Goal: Transaction & Acquisition: Purchase product/service

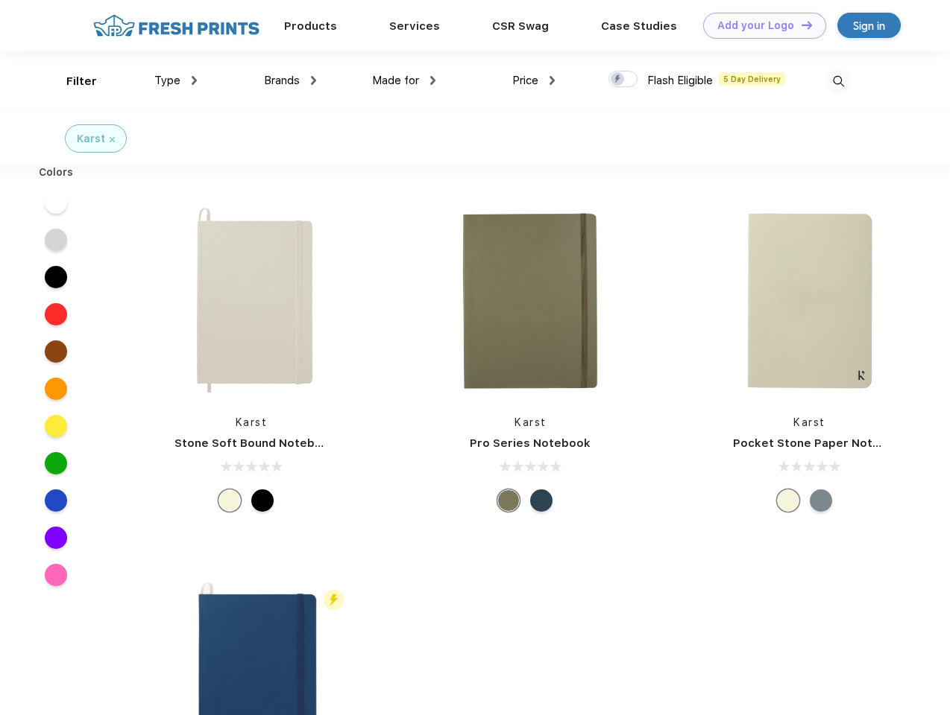
scroll to position [1, 0]
click at [759, 25] on link "Add your Logo Design Tool" at bounding box center [764, 26] width 123 height 26
click at [0, 0] on div "Design Tool" at bounding box center [0, 0] width 0 height 0
click at [800, 25] on link "Add your Logo Design Tool" at bounding box center [764, 26] width 123 height 26
click at [72, 81] on div "Filter" at bounding box center [81, 81] width 31 height 17
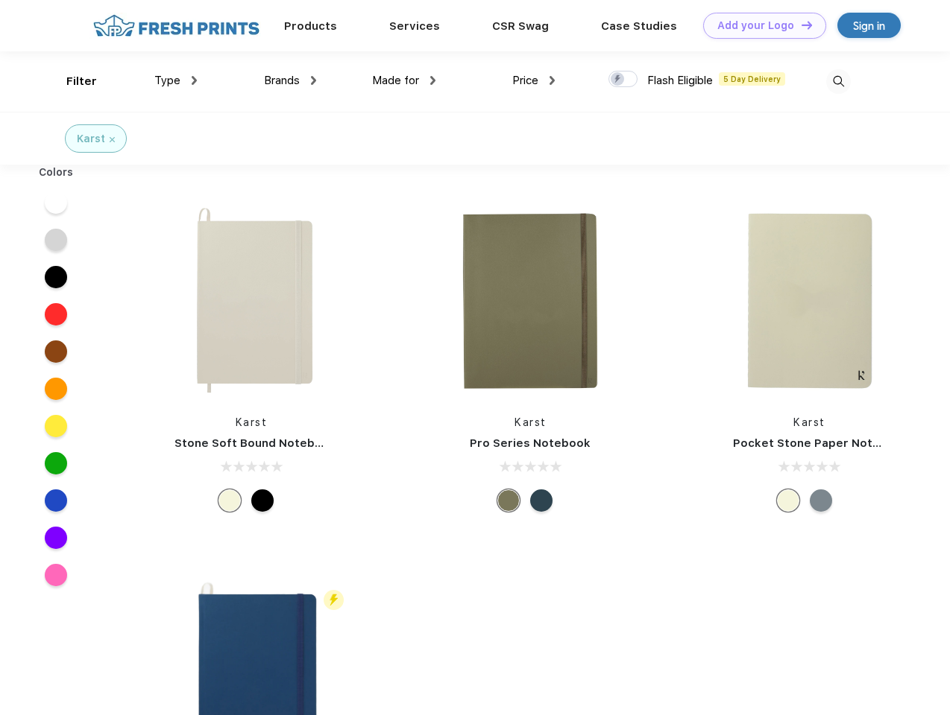
click at [176, 80] on span "Type" at bounding box center [167, 80] width 26 height 13
click at [290, 80] on span "Brands" at bounding box center [282, 80] width 36 height 13
click at [404, 80] on span "Made for" at bounding box center [395, 80] width 47 height 13
click at [534, 80] on span "Price" at bounding box center [525, 80] width 26 height 13
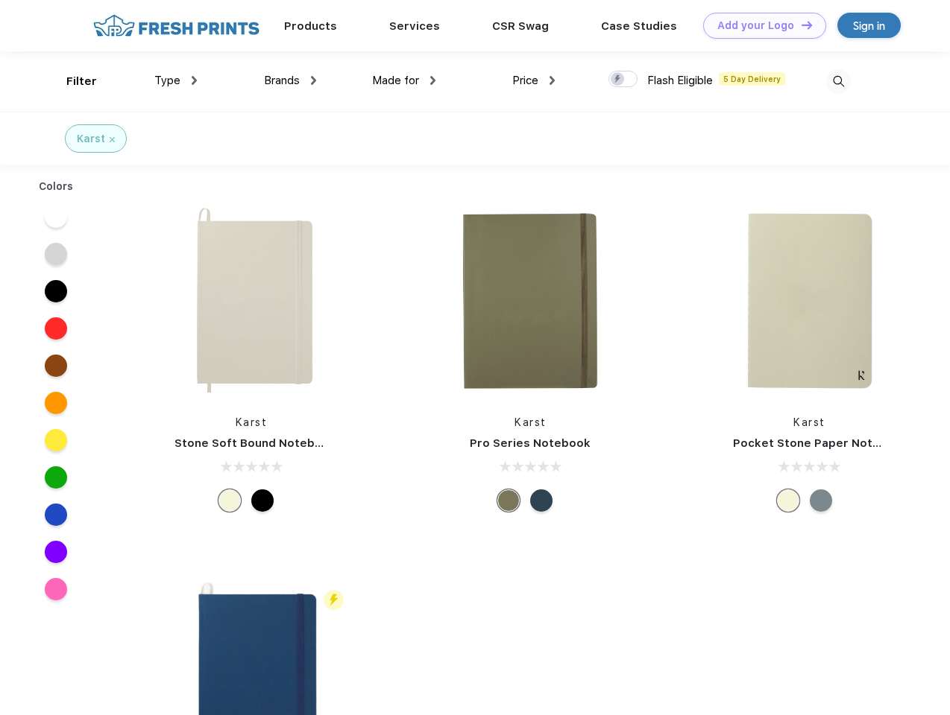
click at [623, 80] on div at bounding box center [622, 79] width 29 height 16
click at [618, 80] on input "checkbox" at bounding box center [613, 75] width 10 height 10
click at [838, 81] on img at bounding box center [838, 81] width 25 height 25
